Goal: Transaction & Acquisition: Purchase product/service

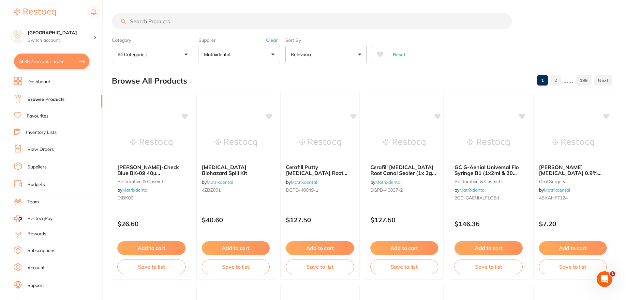
scroll to position [8, 0]
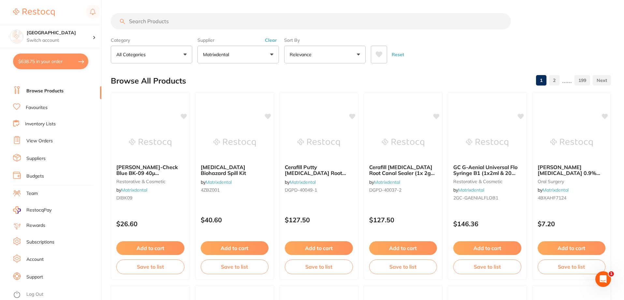
click at [28, 58] on button "$638.75 in your order" at bounding box center [50, 61] width 75 height 16
checkbox input "true"
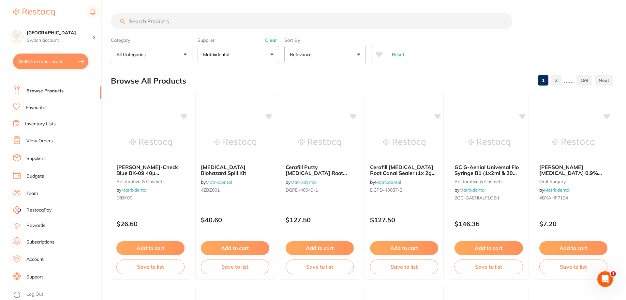
checkbox input "true"
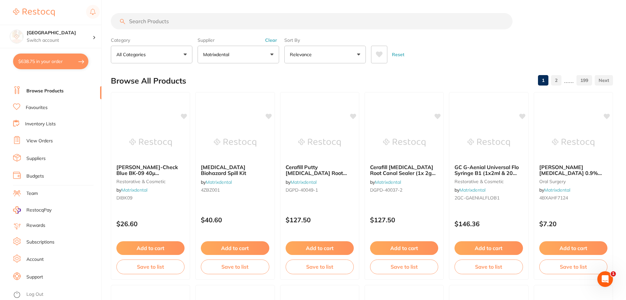
checkbox input "true"
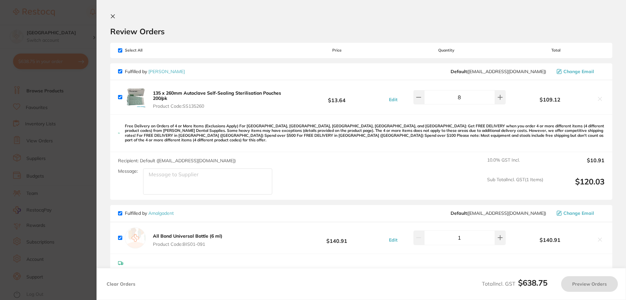
checkbox input "true"
type input "5"
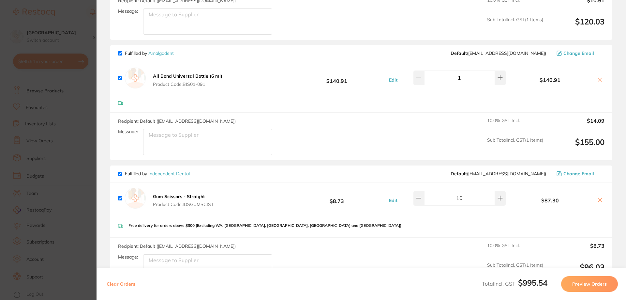
scroll to position [0, 0]
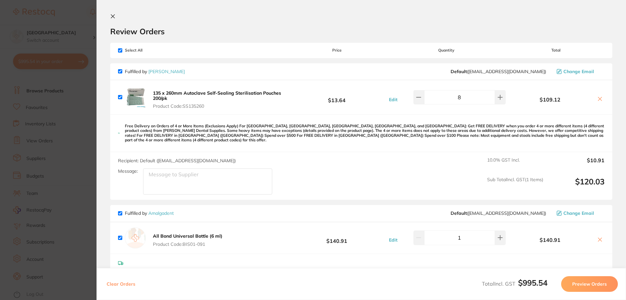
click at [598, 97] on icon at bounding box center [599, 98] width 5 height 5
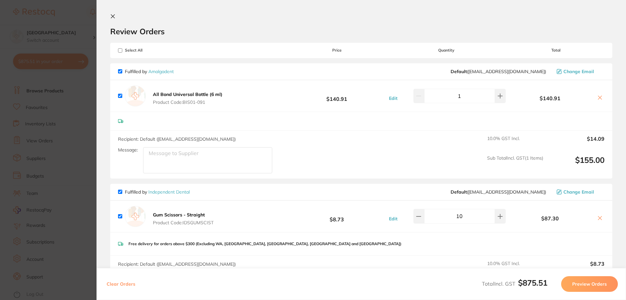
checkbox input "true"
